Goal: Task Accomplishment & Management: Complete application form

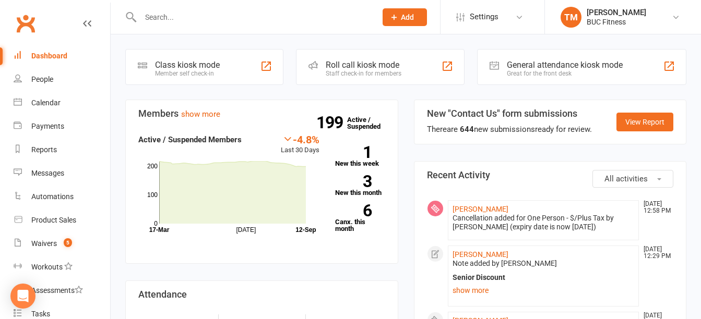
click at [184, 10] on input "text" at bounding box center [253, 17] width 232 height 15
type input "[PERSON_NAME]"
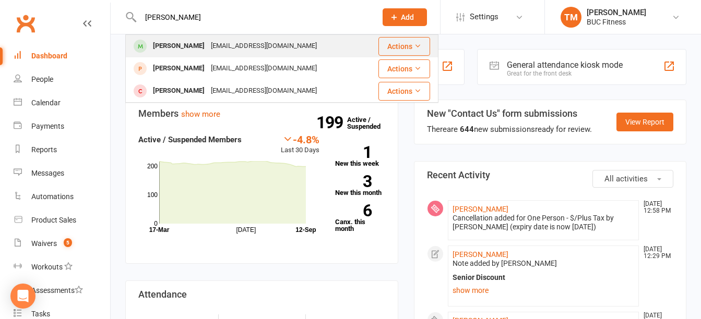
click at [209, 53] on div "[EMAIL_ADDRESS][DOMAIN_NAME]" at bounding box center [264, 46] width 112 height 15
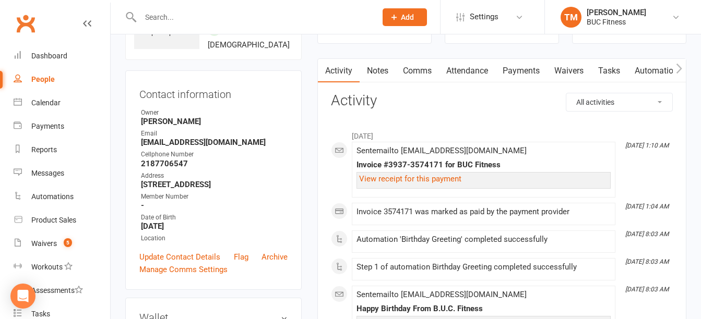
scroll to position [104, 0]
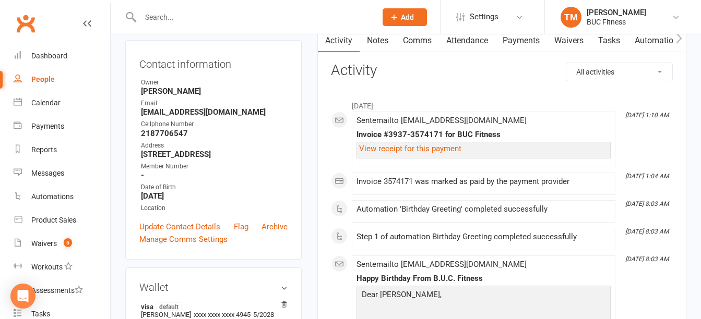
click at [531, 43] on link "Payments" at bounding box center [521, 41] width 52 height 24
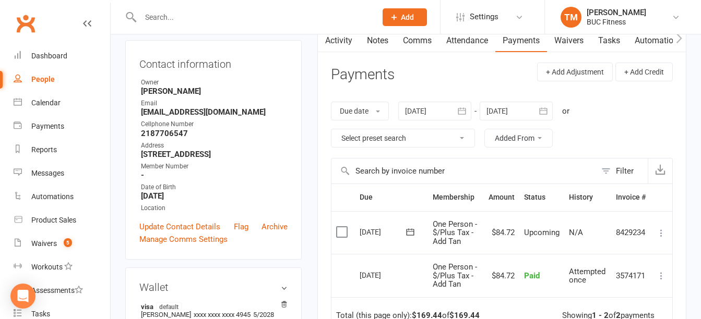
scroll to position [157, 0]
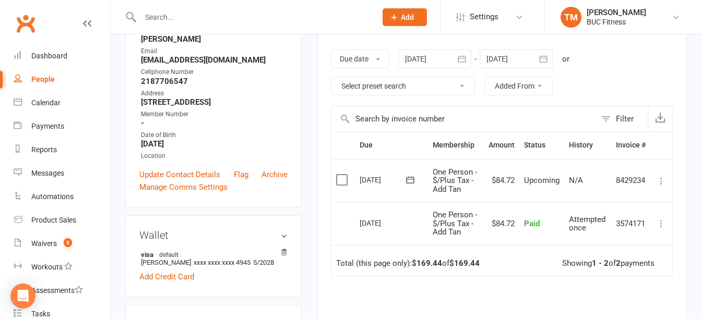
click at [664, 180] on icon at bounding box center [661, 181] width 10 height 10
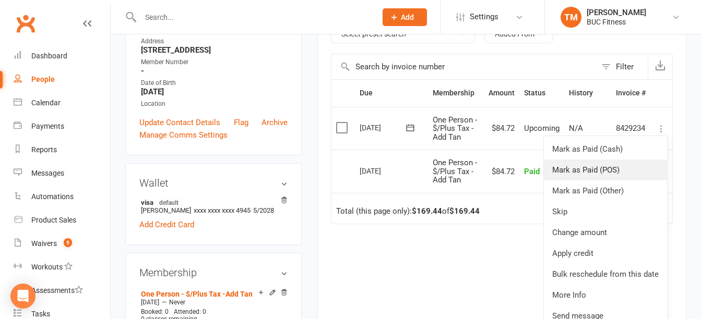
scroll to position [261, 0]
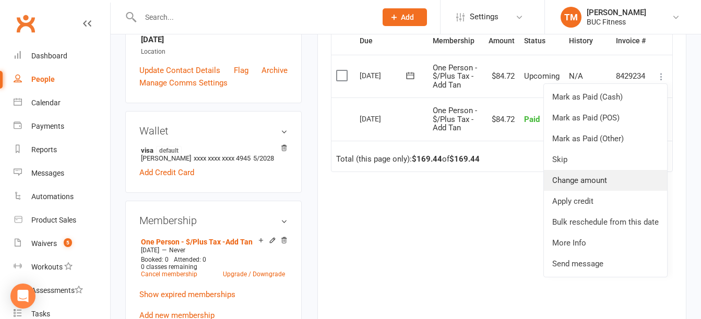
click at [591, 177] on link "Change amount" at bounding box center [605, 180] width 123 height 21
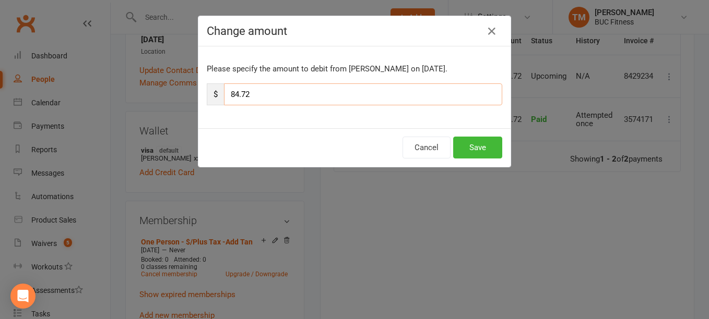
drag, startPoint x: 264, startPoint y: 96, endPoint x: 209, endPoint y: 96, distance: 54.8
click at [209, 96] on div "$ 84.72" at bounding box center [354, 94] width 295 height 22
type input "20.00"
click at [481, 150] on button "Save" at bounding box center [477, 148] width 49 height 22
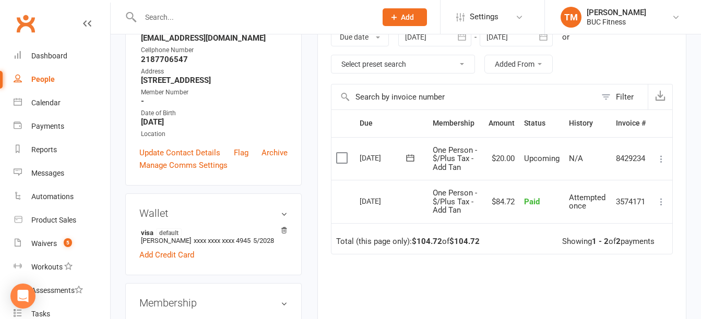
scroll to position [104, 0]
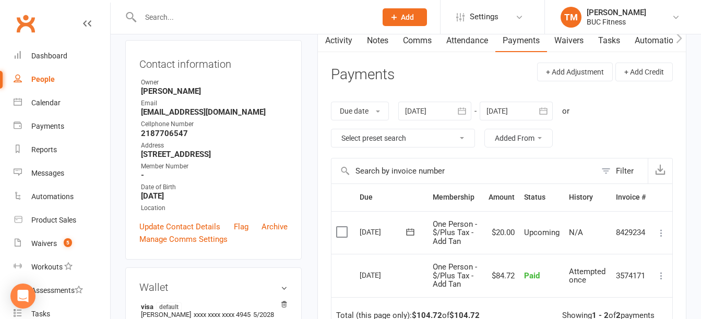
click at [544, 112] on icon "button" at bounding box center [543, 111] width 10 height 10
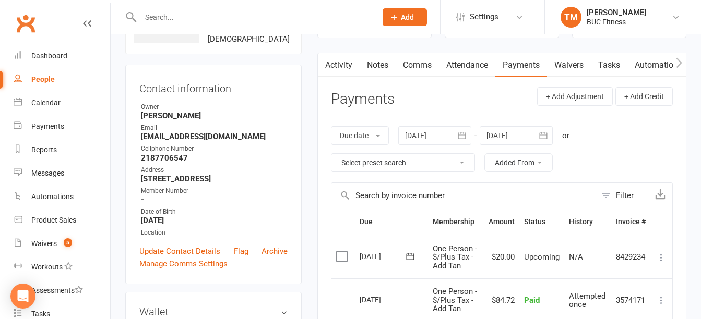
click at [541, 135] on icon "button" at bounding box center [543, 135] width 10 height 10
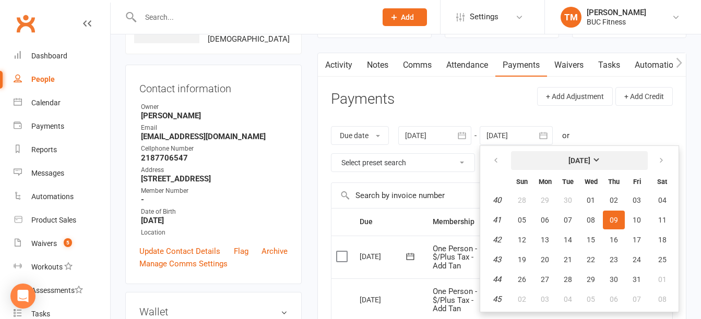
click at [590, 164] on strong "[DATE]" at bounding box center [579, 161] width 22 height 8
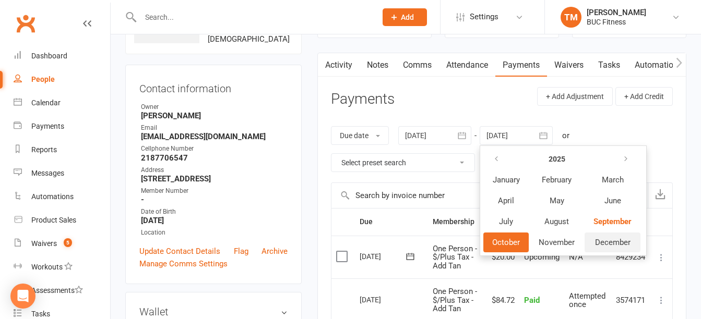
click at [621, 244] on span "December" at bounding box center [612, 242] width 35 height 9
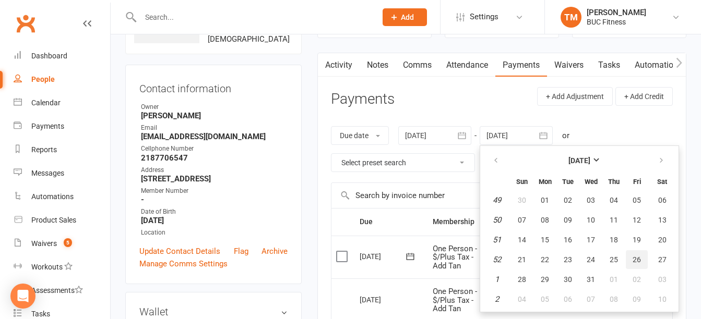
click at [638, 261] on span "26" at bounding box center [637, 260] width 8 height 8
type input "[DATE]"
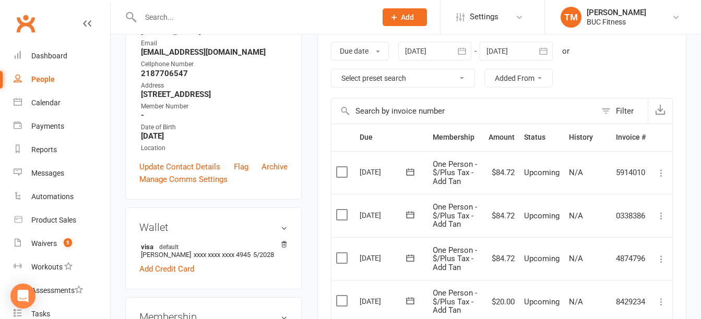
scroll to position [80, 0]
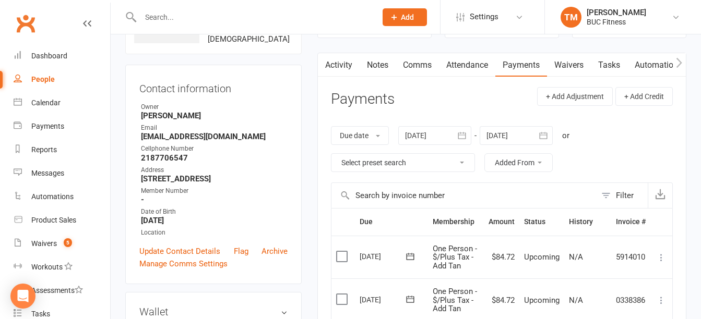
click at [378, 65] on link "Notes" at bounding box center [378, 65] width 36 height 24
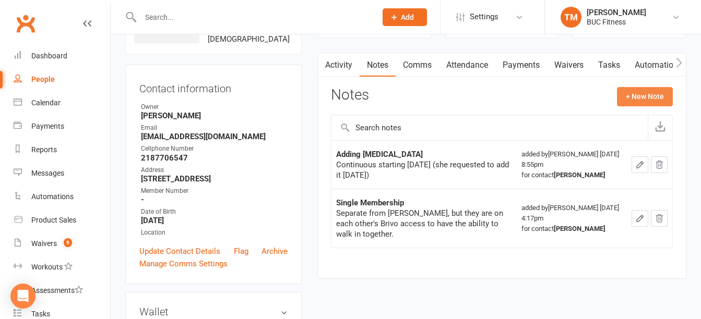
click at [641, 92] on button "+ New Note" at bounding box center [645, 96] width 56 height 19
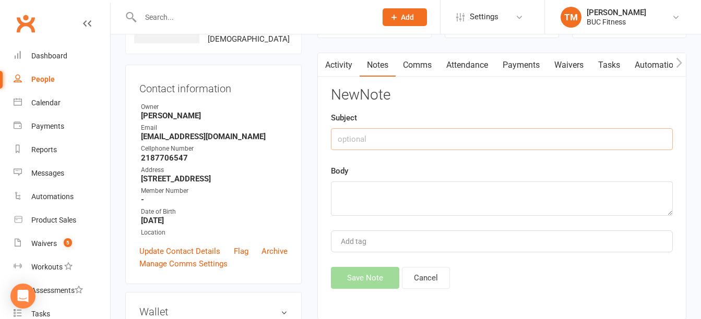
click at [395, 145] on input "text" at bounding box center [502, 139] width 342 height 22
type input "Free month [DATE]"
click at [353, 198] on textarea at bounding box center [502, 199] width 342 height 34
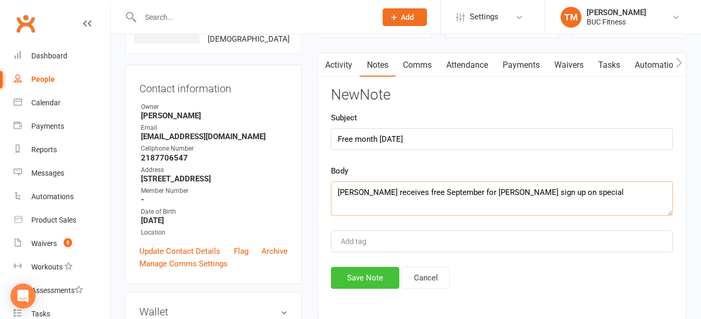
type textarea "[PERSON_NAME] receives free September for [PERSON_NAME] sign up on special"
click at [383, 278] on button "Save Note" at bounding box center [365, 278] width 68 height 22
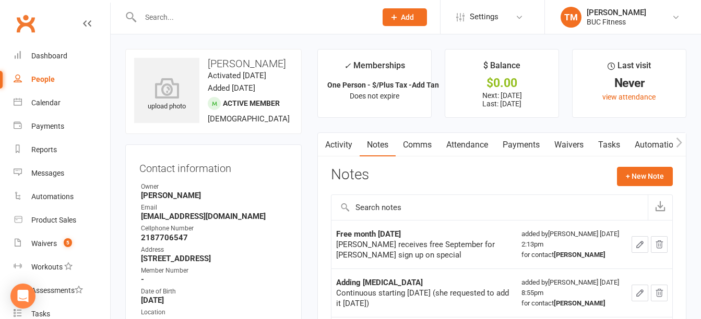
click at [535, 143] on link "Payments" at bounding box center [521, 145] width 52 height 24
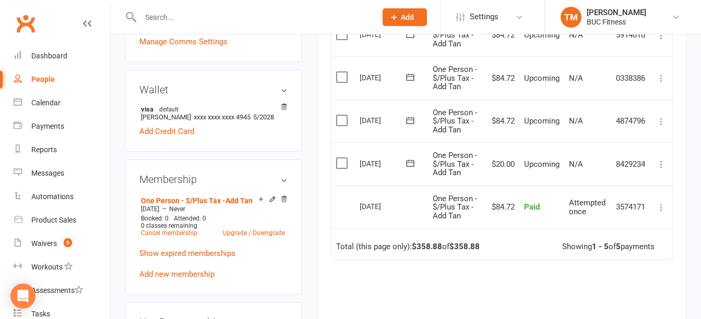
scroll to position [313, 0]
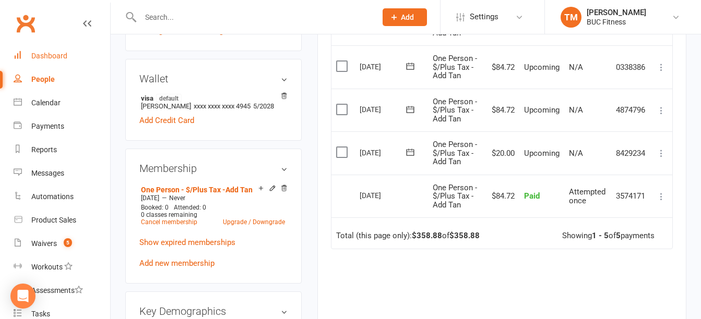
click at [42, 57] on div "Dashboard" at bounding box center [49, 56] width 36 height 8
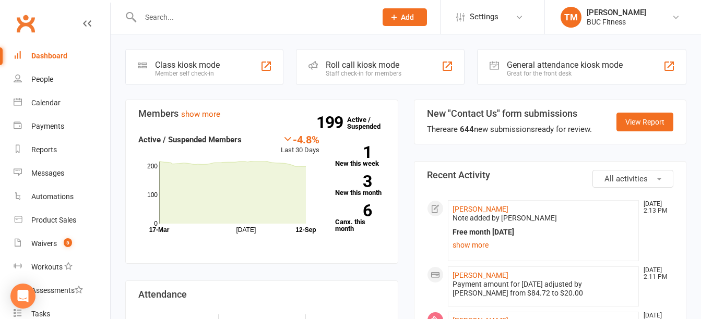
click at [197, 13] on input "text" at bounding box center [253, 17] width 232 height 15
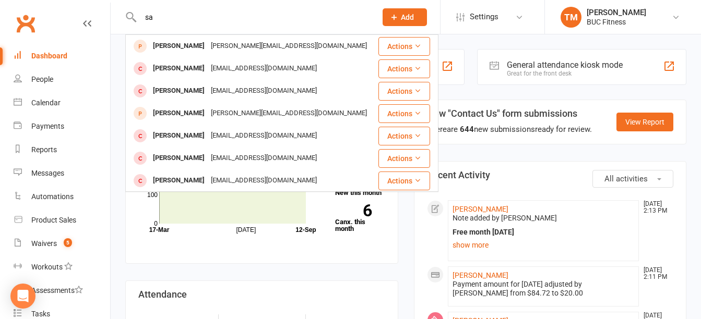
type input "s"
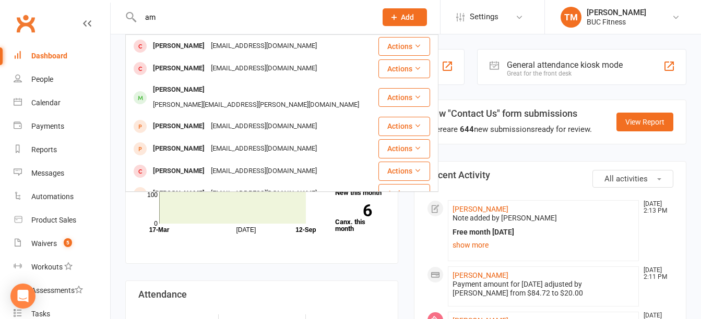
type input "a"
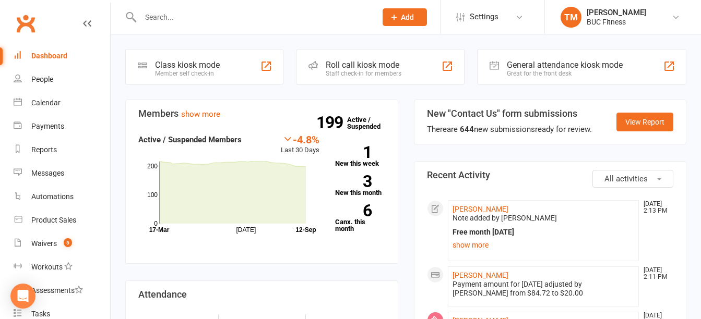
click at [395, 19] on icon at bounding box center [393, 17] width 9 height 9
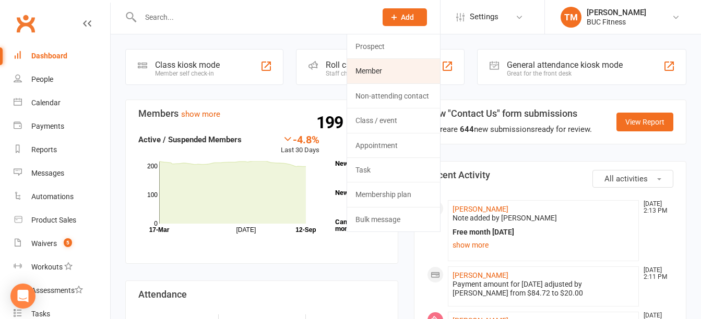
click at [376, 69] on link "Member" at bounding box center [393, 71] width 93 height 24
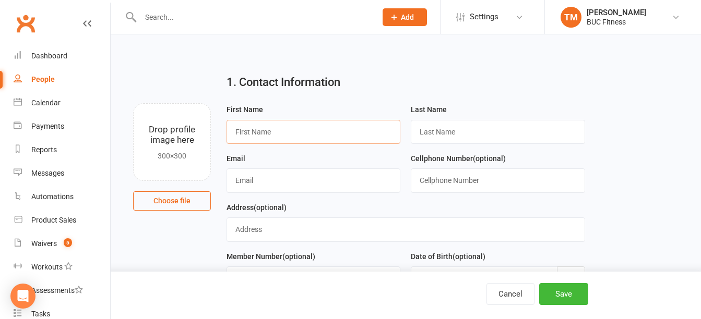
click at [277, 134] on input "text" at bounding box center [313, 132] width 174 height 24
type input "[PERSON_NAME]"
click at [255, 183] on input "text" at bounding box center [313, 181] width 174 height 24
type input "[EMAIL_ADDRESS][DOMAIN_NAME]"
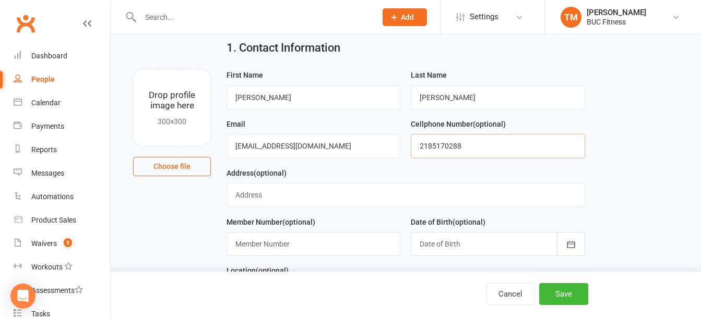
scroll to position [52, 0]
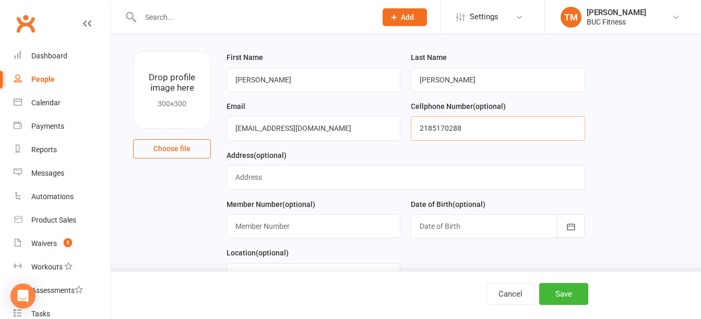
type input "2185170288"
click at [257, 176] on input "text" at bounding box center [405, 177] width 359 height 24
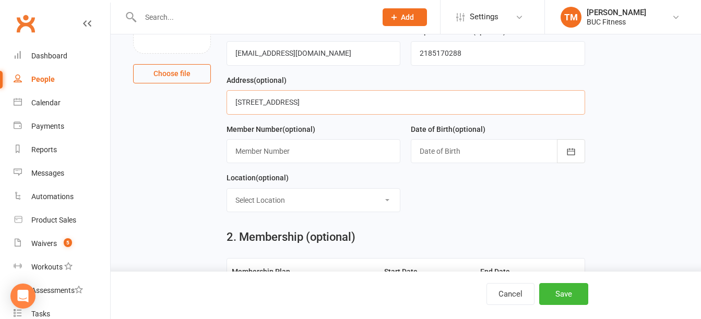
scroll to position [157, 0]
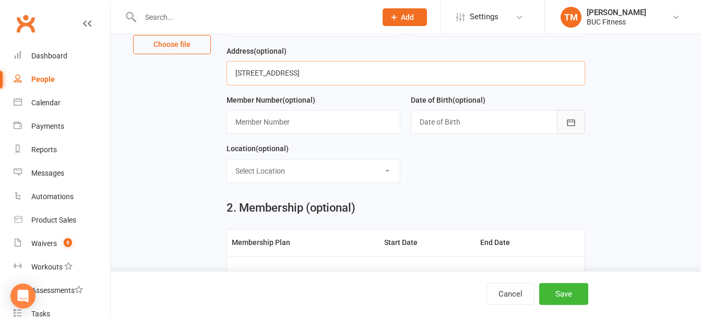
type input "[STREET_ADDRESS]"
click at [575, 126] on icon "button" at bounding box center [571, 122] width 8 height 7
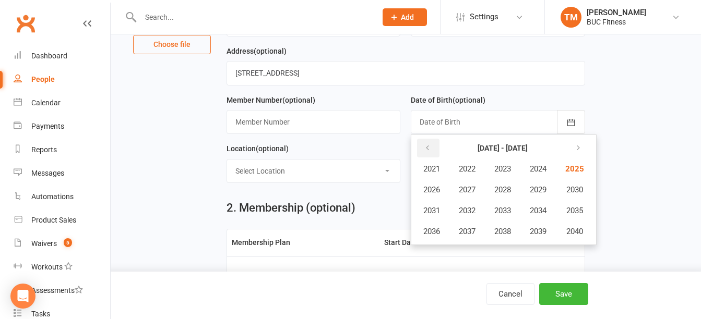
click at [424, 152] on icon "button" at bounding box center [427, 148] width 7 height 8
click at [426, 152] on icon "button" at bounding box center [427, 148] width 7 height 8
click at [582, 188] on span "1990" at bounding box center [573, 189] width 17 height 9
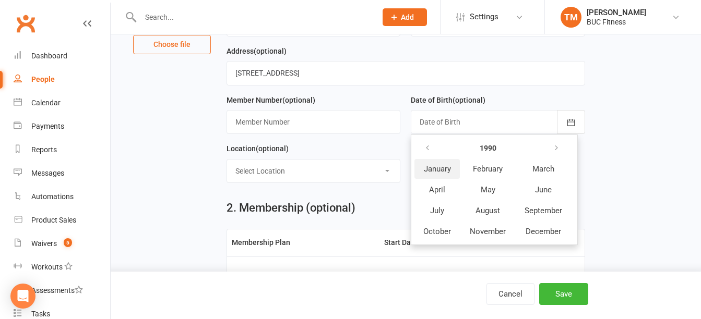
click at [439, 172] on span "January" at bounding box center [437, 168] width 27 height 9
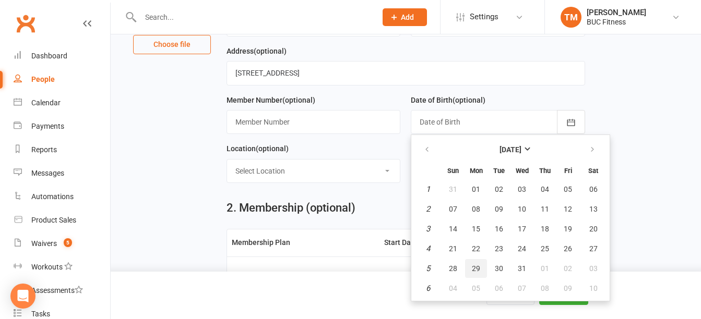
click at [476, 272] on span "29" at bounding box center [476, 269] width 8 height 8
type input "[DATE]"
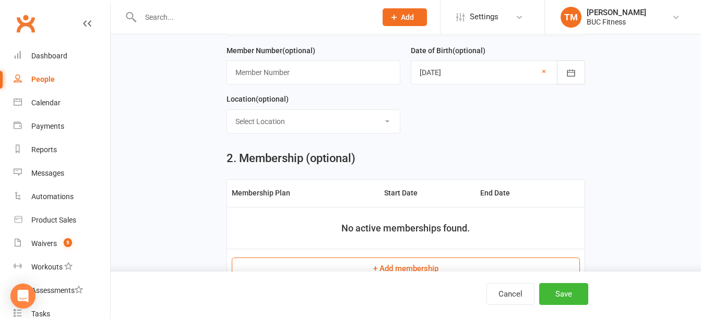
scroll to position [261, 0]
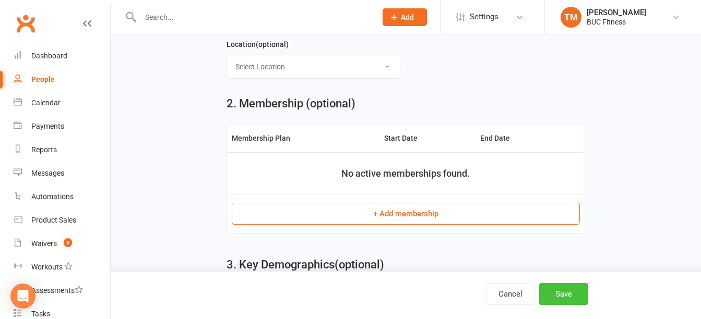
click at [567, 293] on button "Save" at bounding box center [563, 294] width 49 height 22
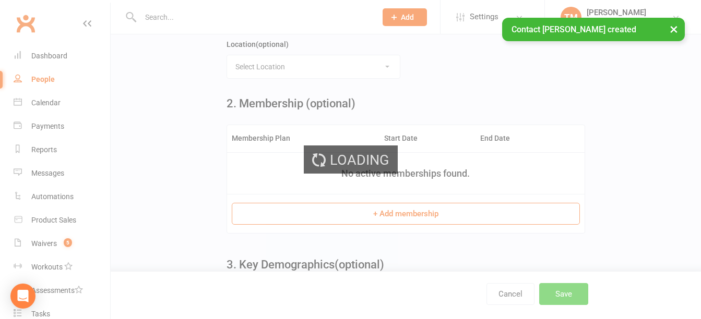
scroll to position [0, 0]
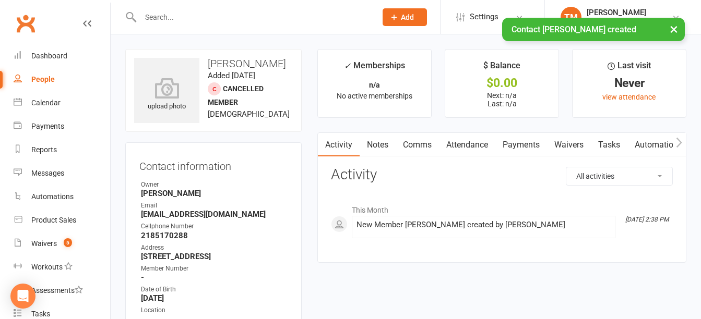
click at [574, 142] on link "Waivers" at bounding box center [569, 145] width 44 height 24
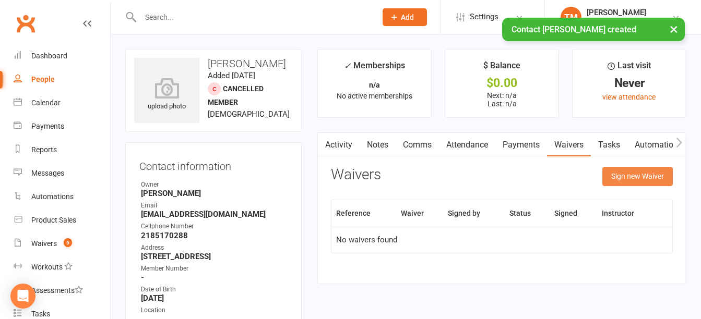
click at [642, 177] on button "Sign new Waiver" at bounding box center [637, 176] width 70 height 19
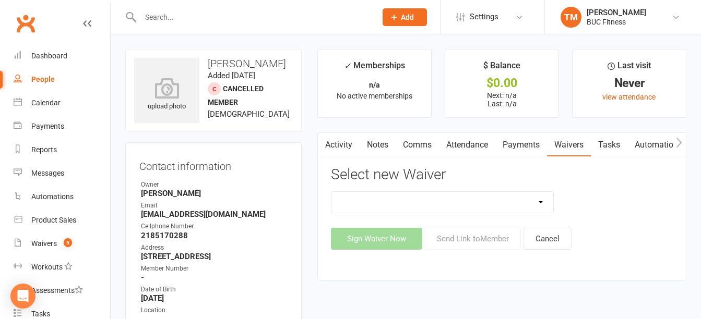
click at [507, 205] on select "New Client--[GEOGRAPHIC_DATA] New Client--[GEOGRAPHIC_DATA] Photo Release Waive…" at bounding box center [441, 202] width 221 height 21
select select "5045"
click at [331, 192] on select "New Client--[GEOGRAPHIC_DATA] New Client--[GEOGRAPHIC_DATA] Photo Release Waive…" at bounding box center [441, 202] width 221 height 21
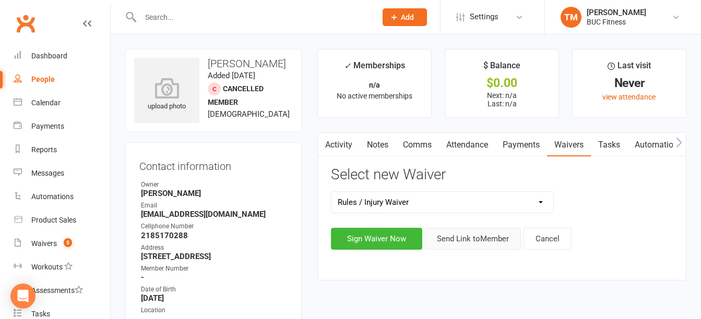
click at [488, 236] on button "Send Link to Member" at bounding box center [473, 239] width 96 height 22
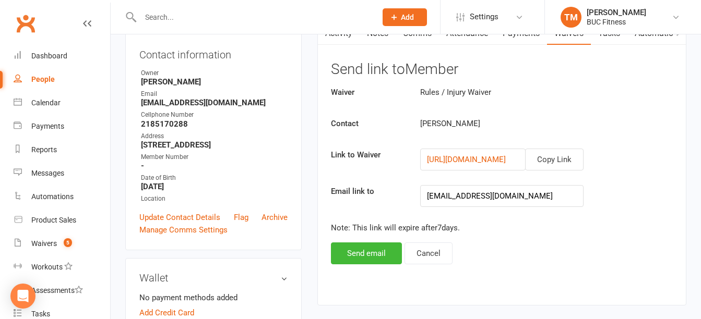
scroll to position [209, 0]
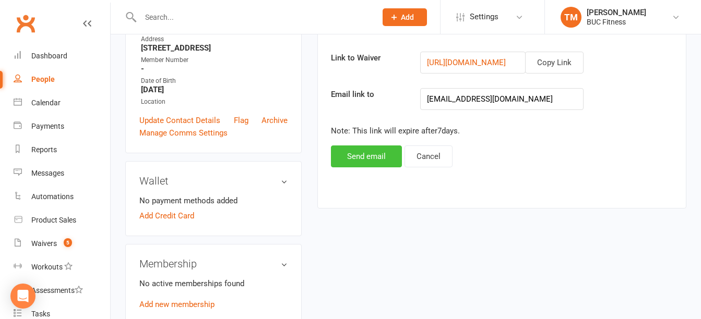
click at [363, 157] on button "Send email" at bounding box center [366, 157] width 71 height 22
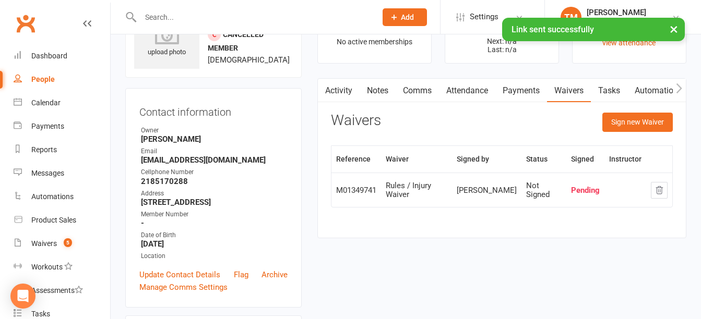
scroll to position [0, 0]
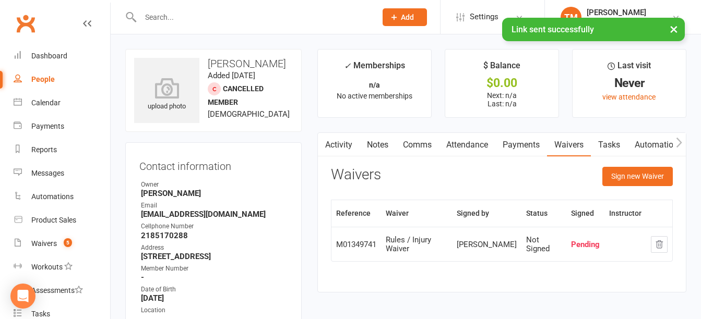
click at [383, 145] on link "Notes" at bounding box center [378, 145] width 36 height 24
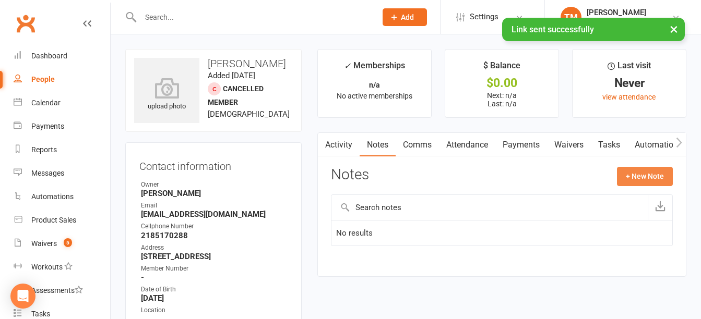
click at [635, 173] on button "+ New Note" at bounding box center [645, 176] width 56 height 19
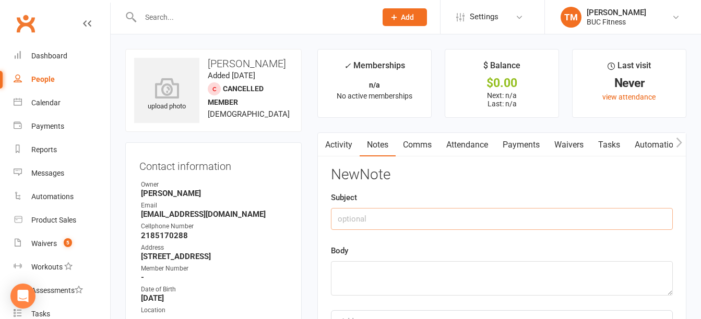
click at [371, 217] on input "text" at bounding box center [502, 219] width 342 height 22
type input "Cash enrollment"
type textarea "Paid 130.00 on [DATE] for enrollmen"
drag, startPoint x: 410, startPoint y: 224, endPoint x: 283, endPoint y: 231, distance: 127.5
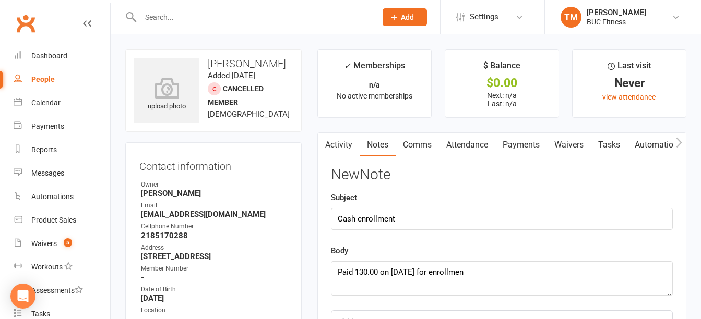
click at [283, 231] on ul "Owner [PERSON_NAME] Email [EMAIL_ADDRESS][DOMAIN_NAME] Cellphone Number [PHONE_…" at bounding box center [213, 248] width 148 height 136
click at [422, 212] on input "Cash enrollment" at bounding box center [502, 219] width 342 height 22
drag, startPoint x: 421, startPoint y: 214, endPoint x: 292, endPoint y: 229, distance: 129.7
click at [292, 229] on div "Contact information Owner [PERSON_NAME] Email [EMAIL_ADDRESS][DOMAIN_NAME] Cell…" at bounding box center [213, 252] width 176 height 220
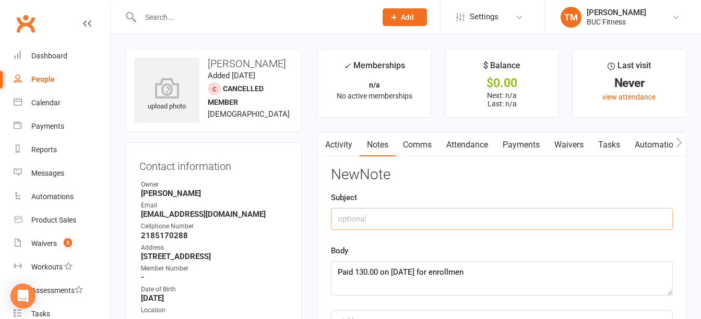
click at [402, 221] on input "text" at bounding box center [502, 219] width 342 height 22
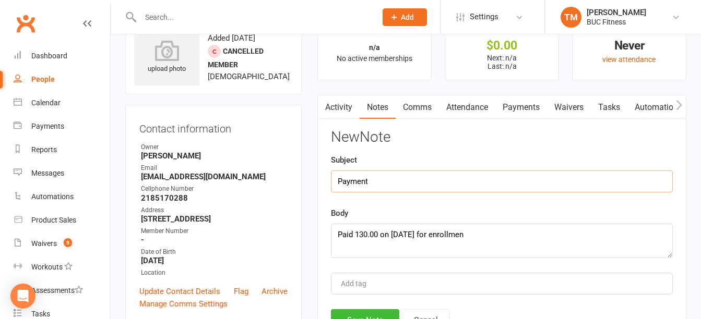
scroll to position [52, 0]
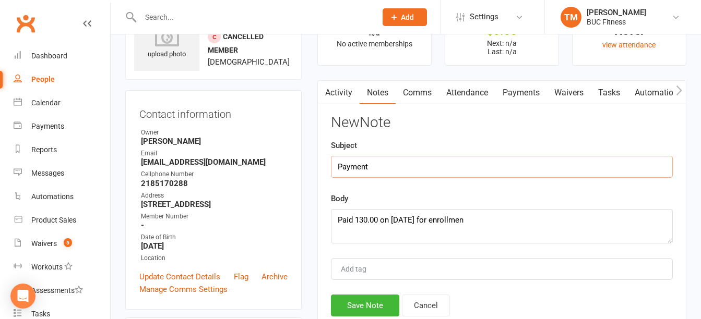
type input "Payment"
click at [502, 213] on textarea "Paid 130.00 on [DATE] for enrollmen" at bounding box center [502, 226] width 342 height 34
click at [379, 219] on textarea "Paid 130.00 on [DATE] for enrollment, 1 month non commitment and door access" at bounding box center [502, 226] width 342 height 34
click at [661, 224] on textarea "Paid 130.00 cash on [DATE] for enrollment, 1 month non commitment and door acce…" at bounding box center [502, 226] width 342 height 34
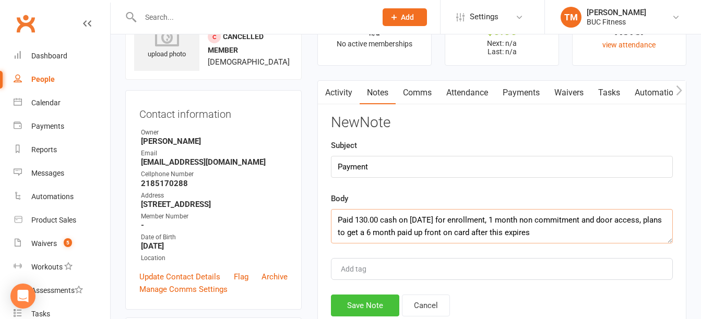
type textarea "Paid 130.00 cash on [DATE] for enrollment, 1 month non commitment and door acce…"
click at [369, 305] on button "Save Note" at bounding box center [365, 306] width 68 height 22
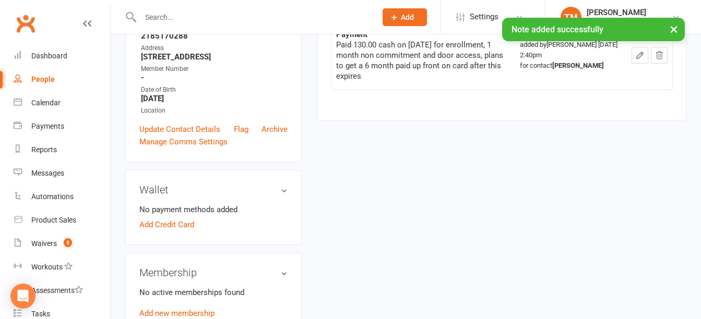
scroll to position [209, 0]
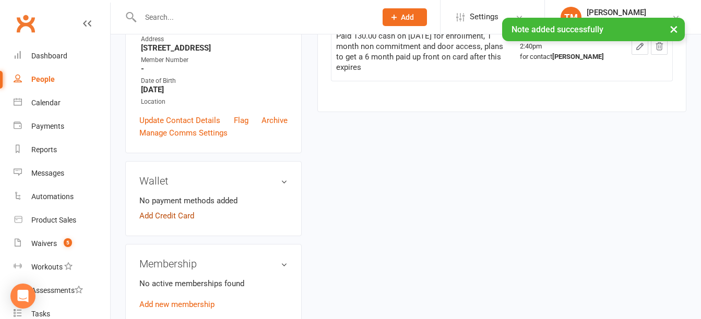
click at [185, 222] on link "Add Credit Card" at bounding box center [166, 216] width 55 height 13
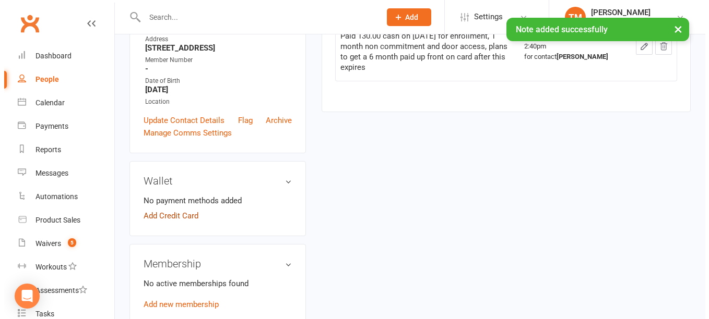
scroll to position [199, 0]
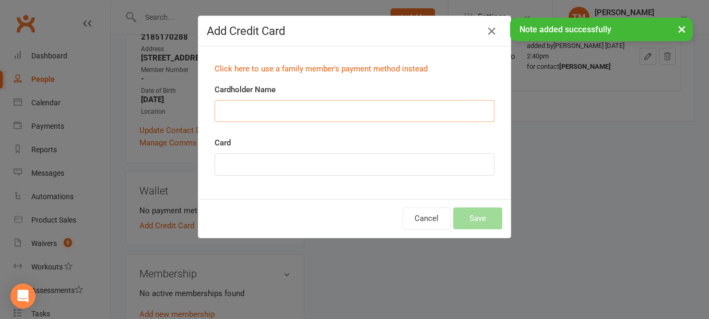
click at [288, 111] on input "Cardholder Name" at bounding box center [354, 111] width 280 height 22
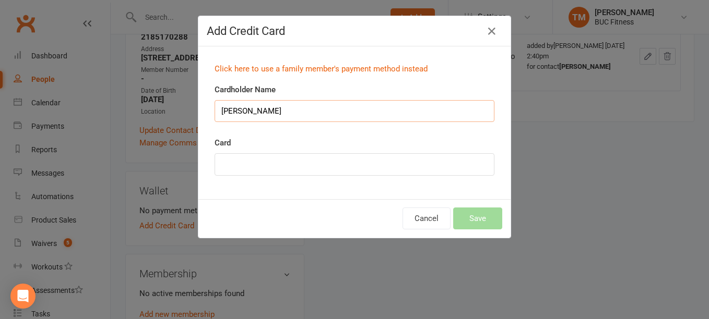
type input "[PERSON_NAME]"
click at [488, 222] on button "Save" at bounding box center [477, 219] width 49 height 22
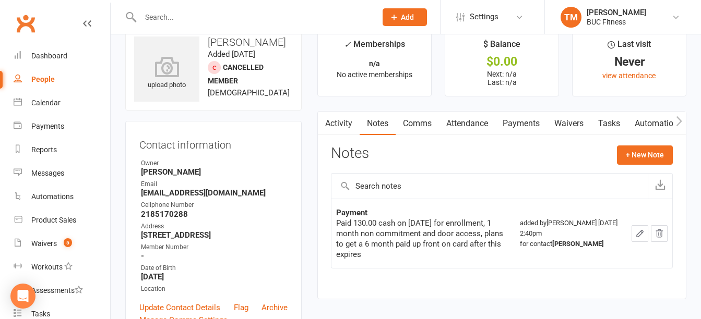
scroll to position [0, 0]
